Goal: Check status: Check status

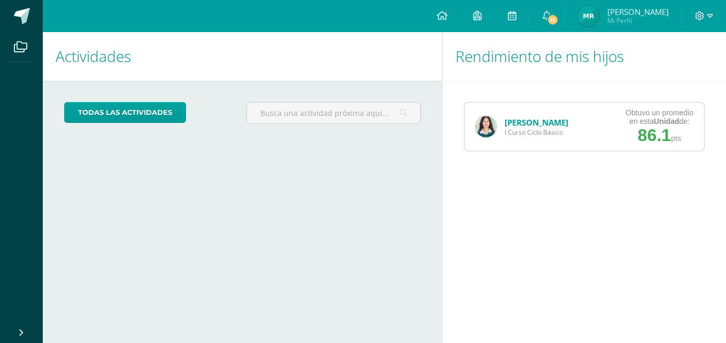
click at [477, 130] on img at bounding box center [485, 126] width 21 height 21
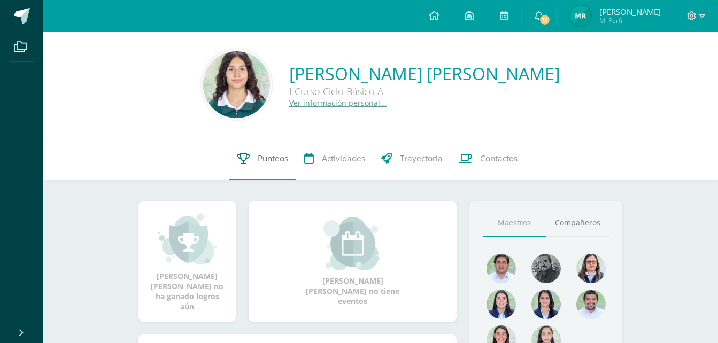
click at [252, 164] on link "Punteos" at bounding box center [262, 158] width 67 height 43
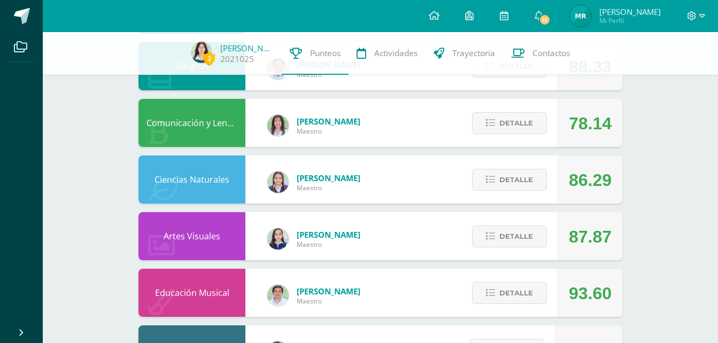
scroll to position [631, 0]
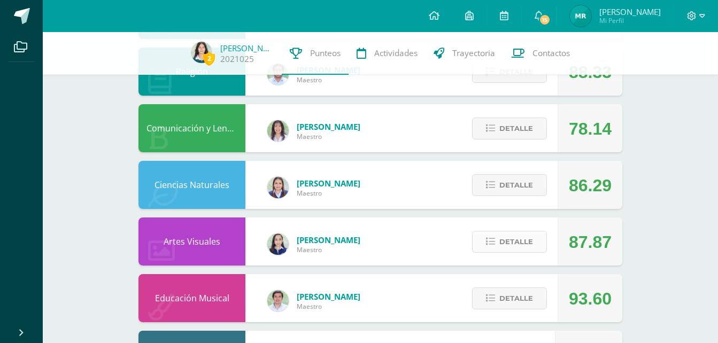
click at [530, 236] on span "Detalle" at bounding box center [517, 242] width 34 height 20
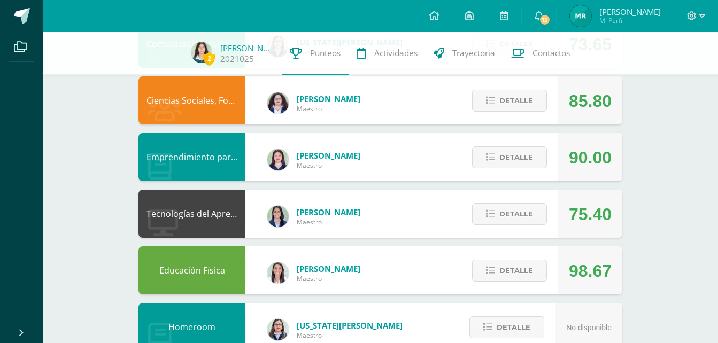
scroll to position [264, 0]
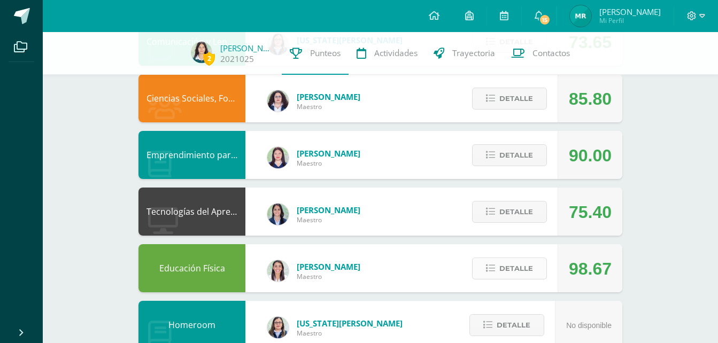
click at [524, 261] on span "Detalle" at bounding box center [517, 269] width 34 height 20
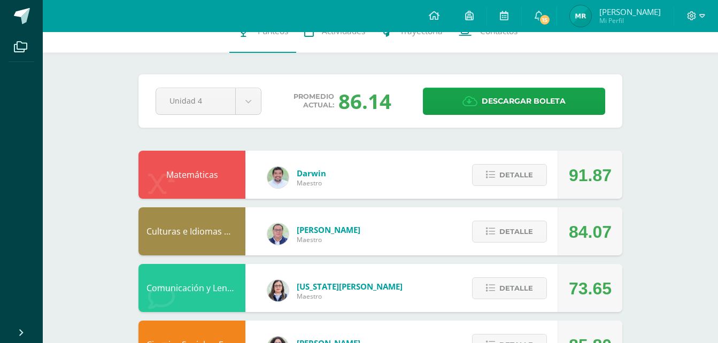
scroll to position [0, 0]
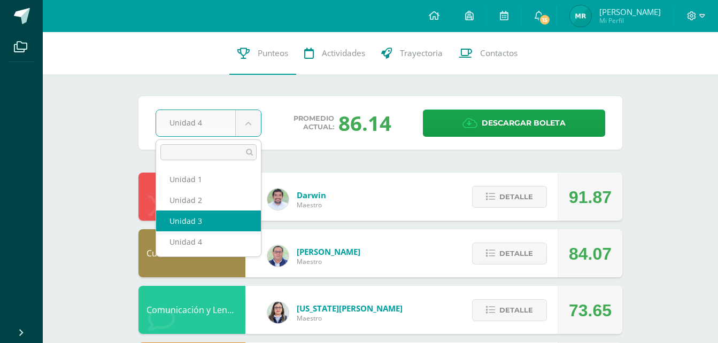
select select "Unidad 3"
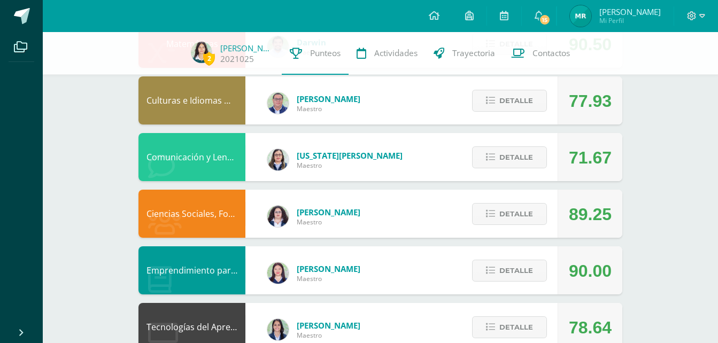
scroll to position [140, 0]
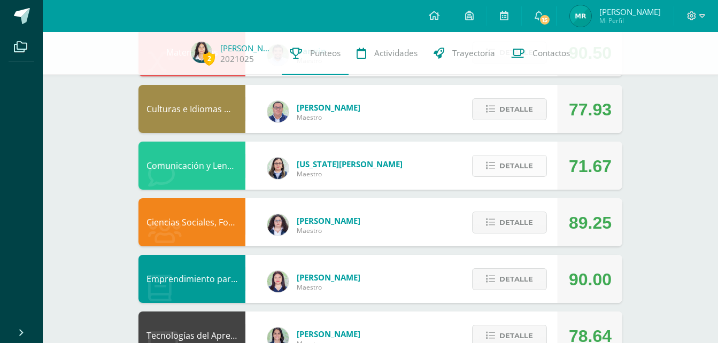
click at [522, 160] on span "Detalle" at bounding box center [517, 166] width 34 height 20
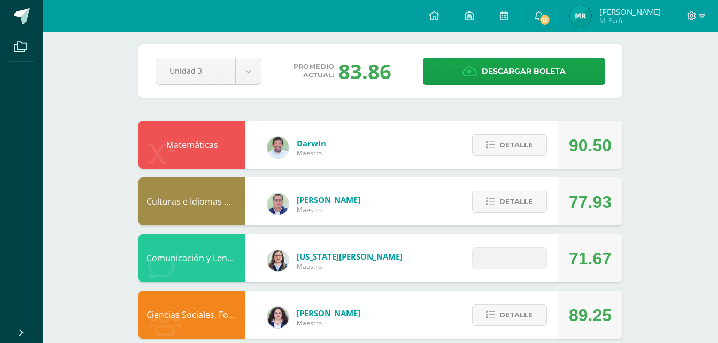
scroll to position [0, 0]
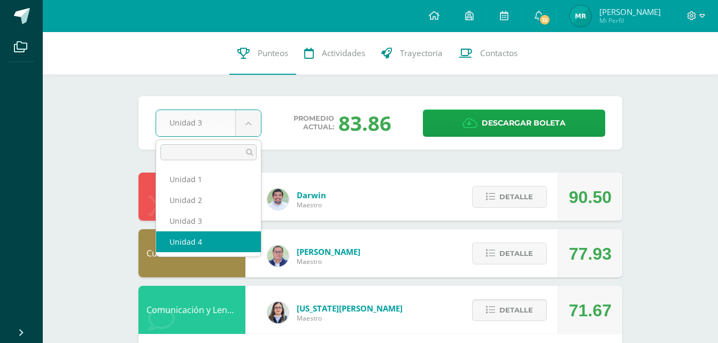
select select "Unidad 4"
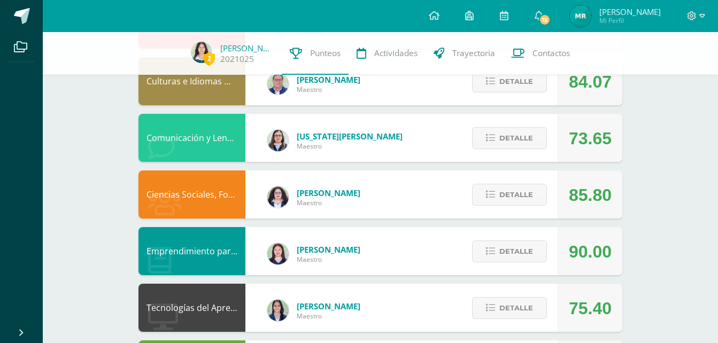
scroll to position [173, 0]
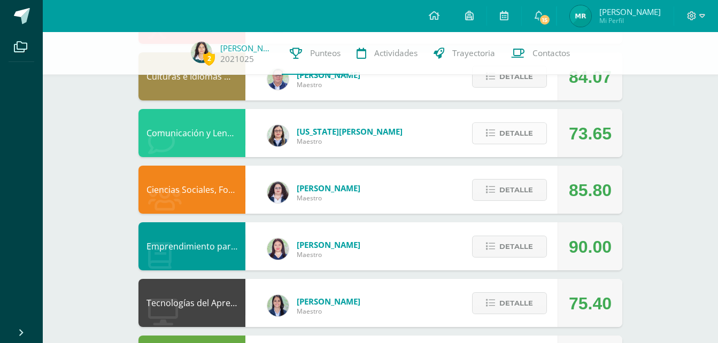
click at [522, 141] on span "Detalle" at bounding box center [517, 134] width 34 height 20
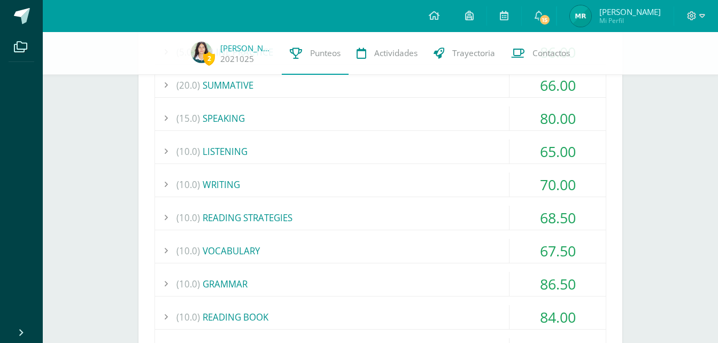
scroll to position [343, 0]
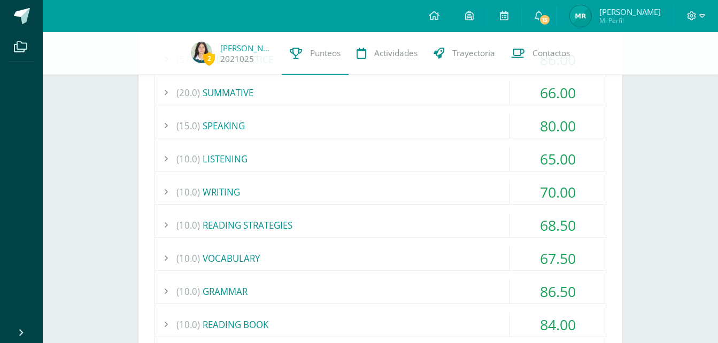
click at [233, 124] on div "(15.0) SPEAKING" at bounding box center [380, 126] width 451 height 24
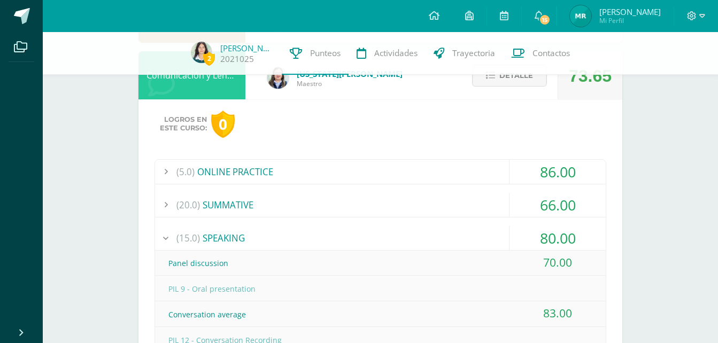
scroll to position [228, 0]
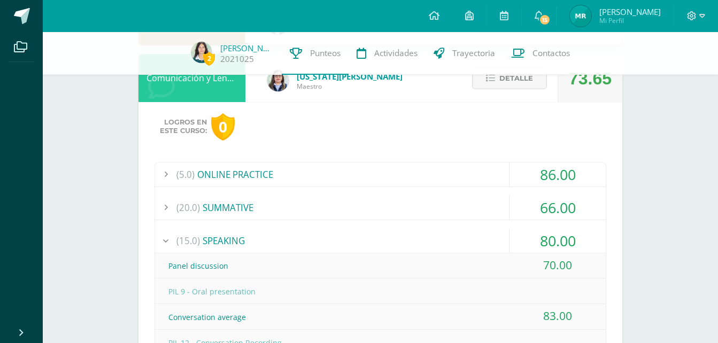
drag, startPoint x: 718, startPoint y: 101, endPoint x: 718, endPoint y: 79, distance: 21.9
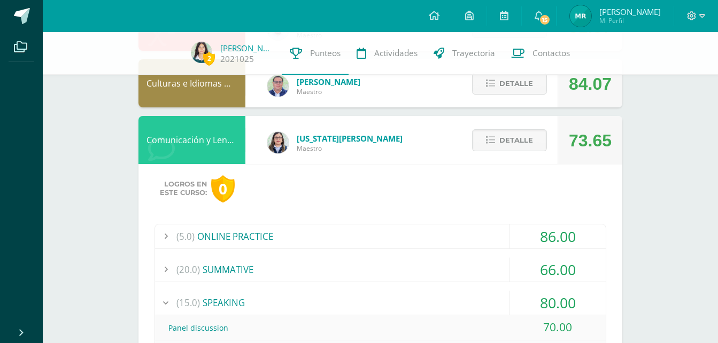
scroll to position [163, 0]
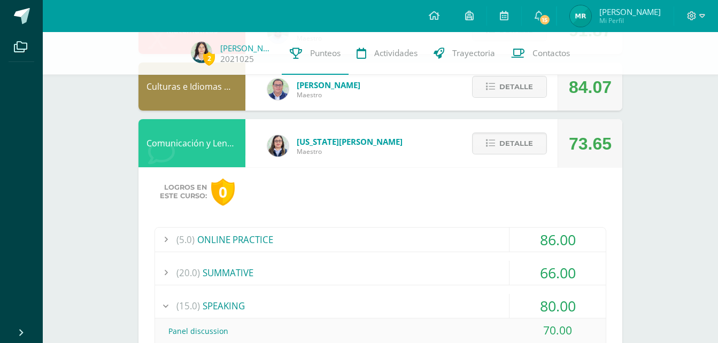
click at [296, 142] on div "[US_STATE][PERSON_NAME] Maestro" at bounding box center [335, 146] width 157 height 48
click at [285, 145] on img at bounding box center [277, 145] width 21 height 21
